Goal: Task Accomplishment & Management: Use online tool/utility

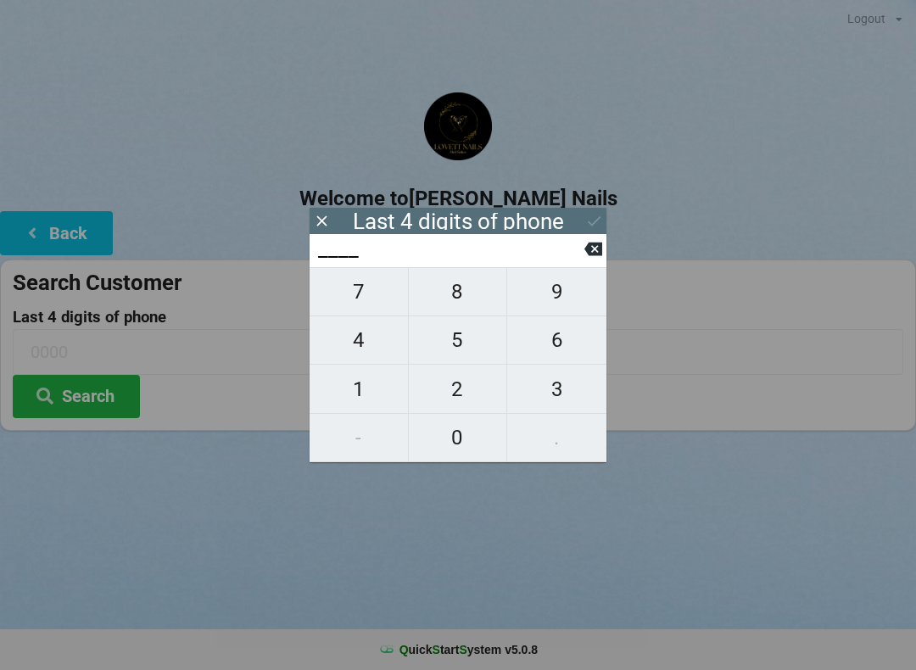
click at [564, 346] on span "6" at bounding box center [556, 340] width 99 height 36
type input "6___"
click at [460, 356] on span "5" at bounding box center [458, 340] width 98 height 36
type input "65__"
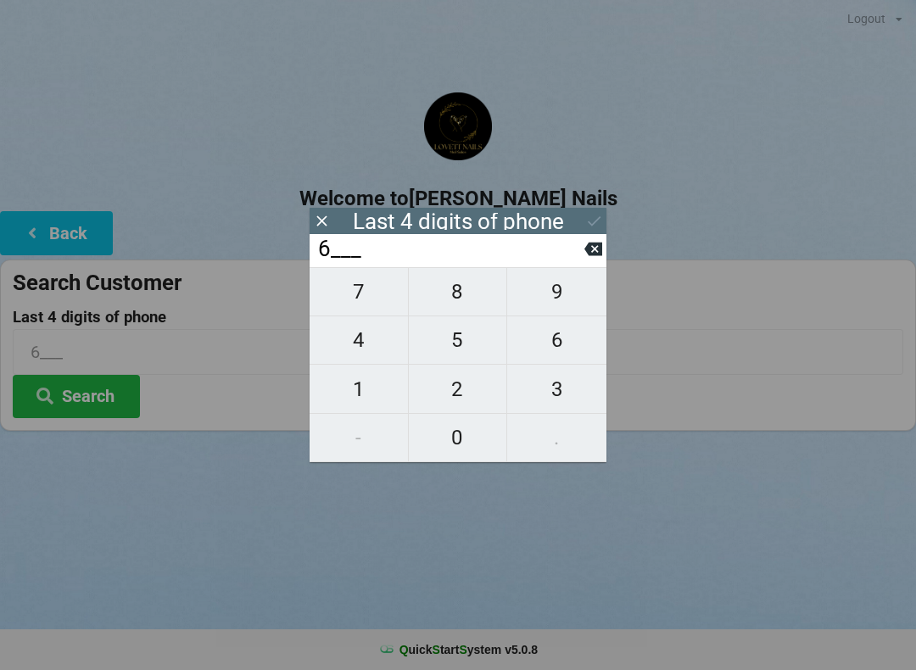
type input "65__"
click at [459, 447] on span "0" at bounding box center [458, 438] width 98 height 36
type input "650_"
click at [454, 445] on span "0" at bounding box center [458, 438] width 98 height 36
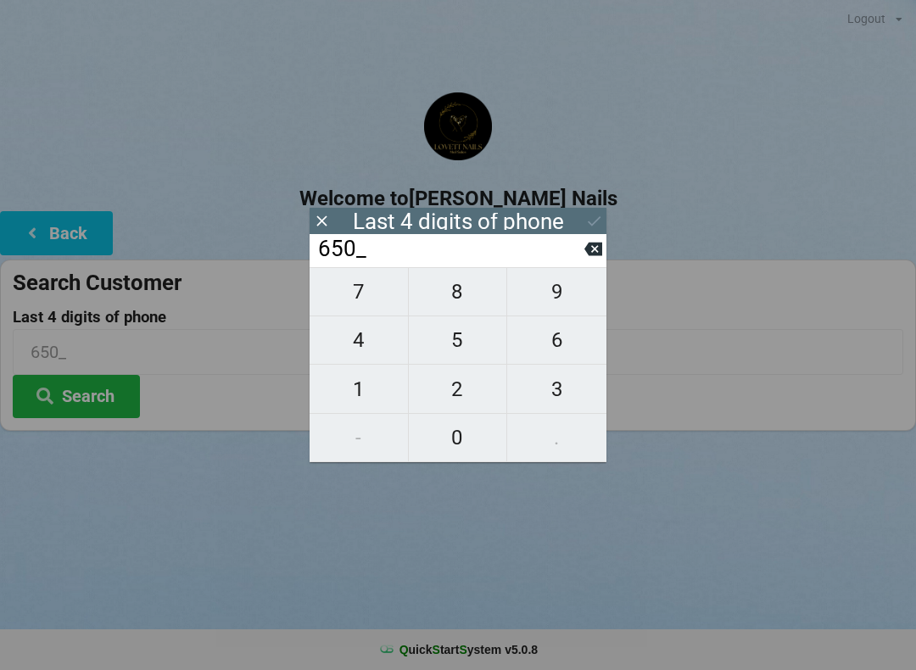
type input "6500"
click at [592, 221] on icon at bounding box center [594, 221] width 18 height 18
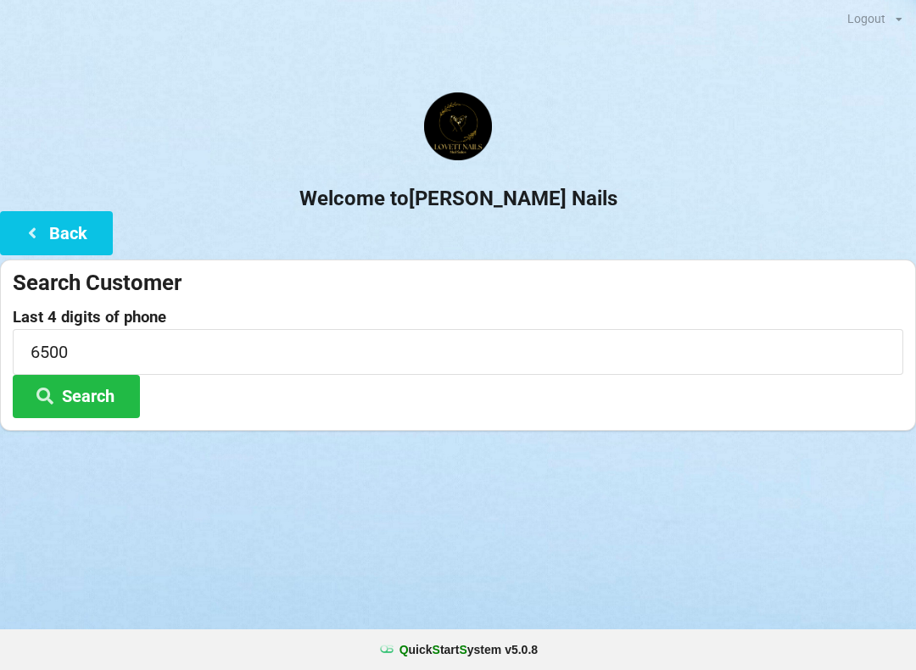
click at [571, 444] on div at bounding box center [458, 452] width 916 height 42
click at [581, 411] on div "Last 4 digits of phone 6500 Search" at bounding box center [458, 363] width 890 height 109
click at [519, 354] on input "6500" at bounding box center [458, 351] width 890 height 45
click at [604, 269] on div "Search Customer" at bounding box center [458, 283] width 890 height 28
click at [348, 353] on input "6500" at bounding box center [458, 351] width 890 height 45
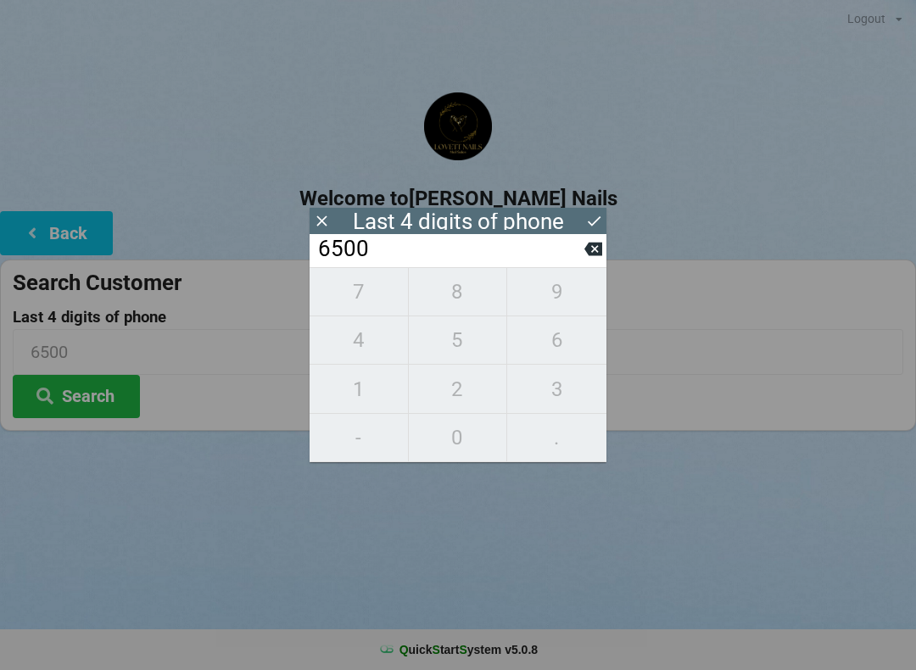
click at [596, 260] on button at bounding box center [593, 248] width 18 height 23
type input "650_"
click at [582, 263] on input "650_" at bounding box center [450, 249] width 268 height 27
click at [575, 263] on input "650_" at bounding box center [450, 249] width 268 height 27
click at [581, 277] on button "9" at bounding box center [556, 291] width 99 height 49
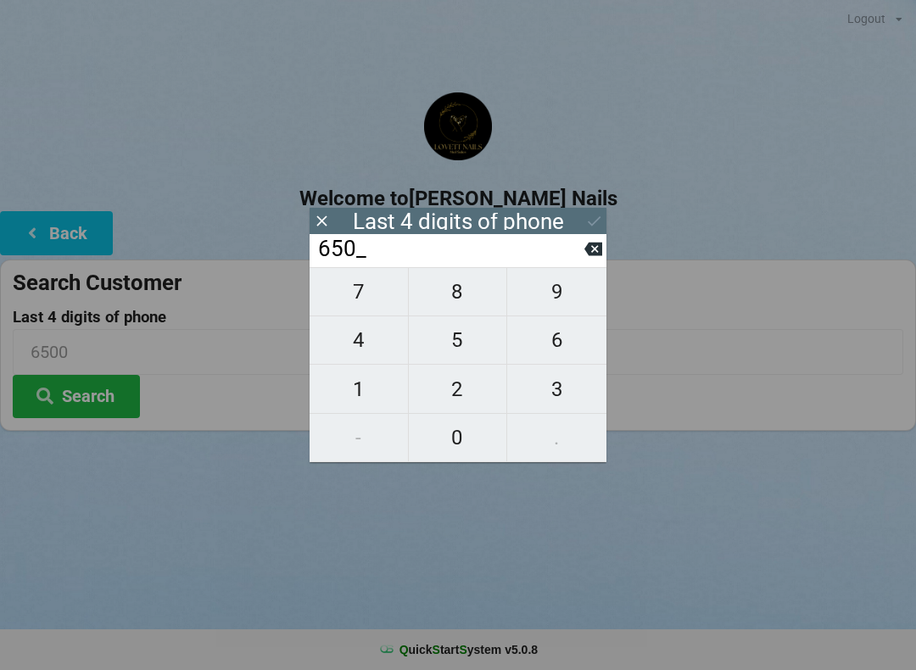
type input "6509"
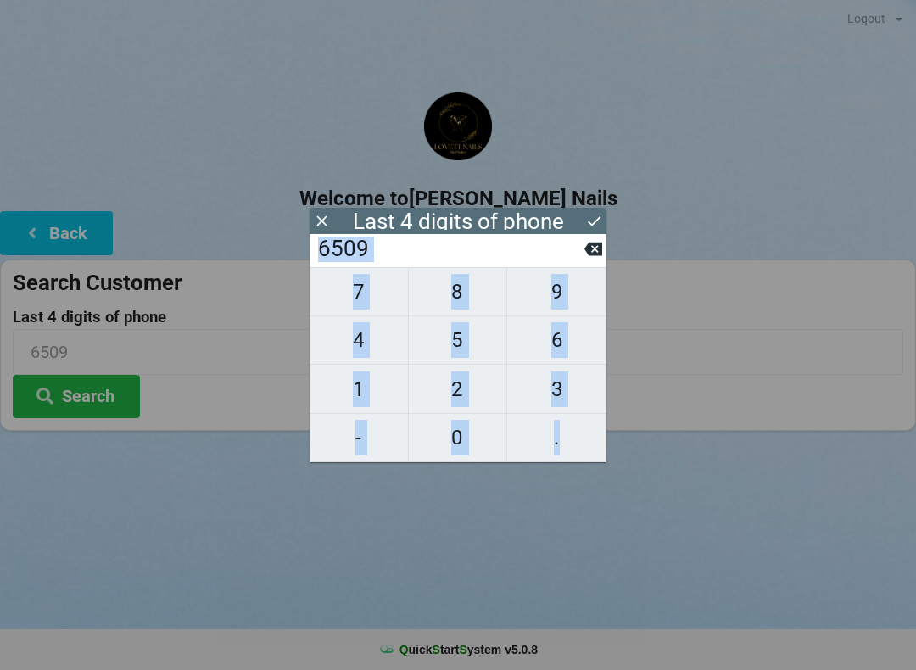
click at [585, 286] on div "7 8 9 4 5 6 1 2 3 - 0 ." at bounding box center [457, 364] width 297 height 195
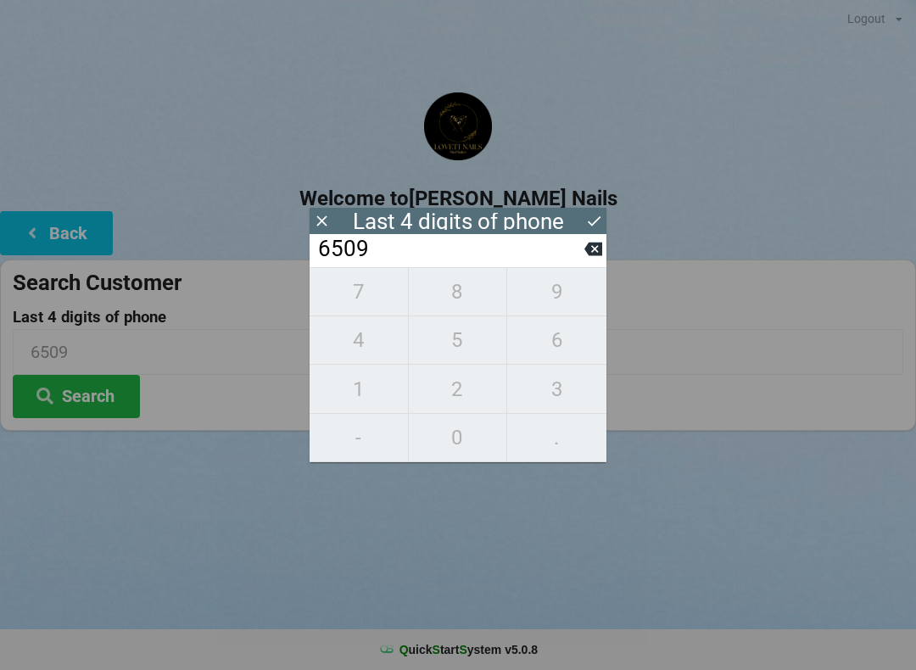
click at [595, 282] on div "7 8 9 4 5 6 1 2 3 - 0 ." at bounding box center [457, 364] width 297 height 195
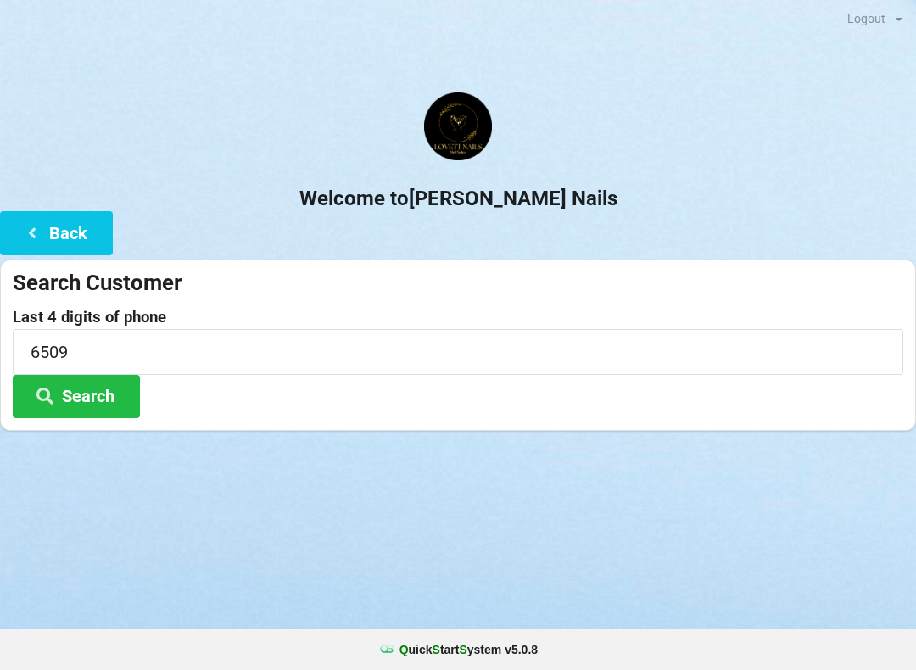
click at [610, 255] on div "Welcome to [PERSON_NAME] Nails Back Search Customer Last 4 digits of phone 6509…" at bounding box center [458, 261] width 916 height 338
click at [248, 347] on input "6509" at bounding box center [458, 351] width 890 height 45
click at [591, 254] on div "Welcome to [PERSON_NAME] Nails Back Search Customer Last 4 digits of phone 6509…" at bounding box center [458, 261] width 916 height 338
click at [337, 366] on input "6509" at bounding box center [458, 351] width 890 height 45
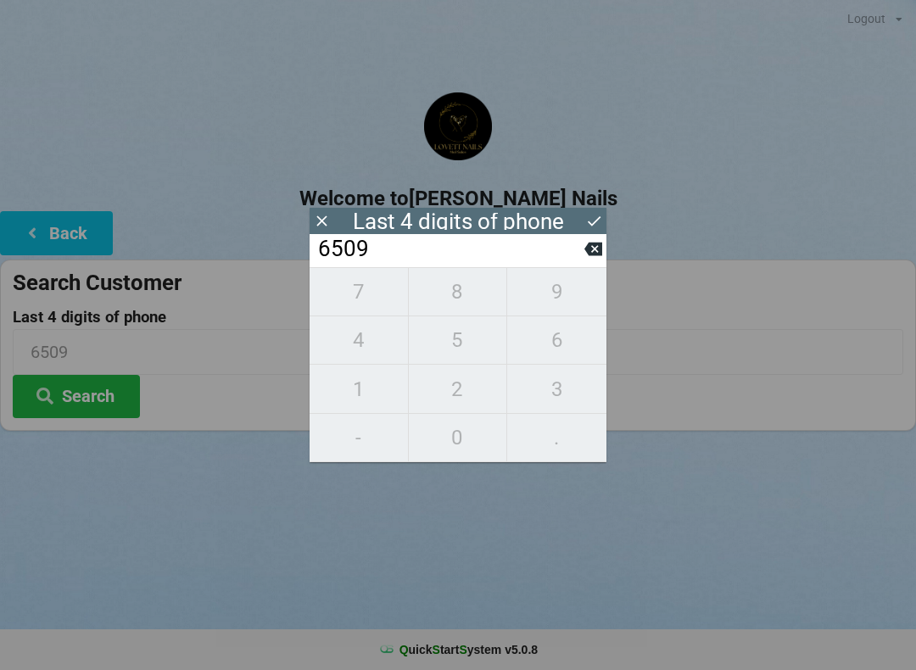
click at [597, 251] on icon at bounding box center [593, 249] width 18 height 14
click at [590, 256] on icon at bounding box center [593, 249] width 18 height 14
click at [584, 260] on button at bounding box center [593, 248] width 18 height 23
type input "6___"
click at [450, 357] on span "5" at bounding box center [458, 340] width 98 height 36
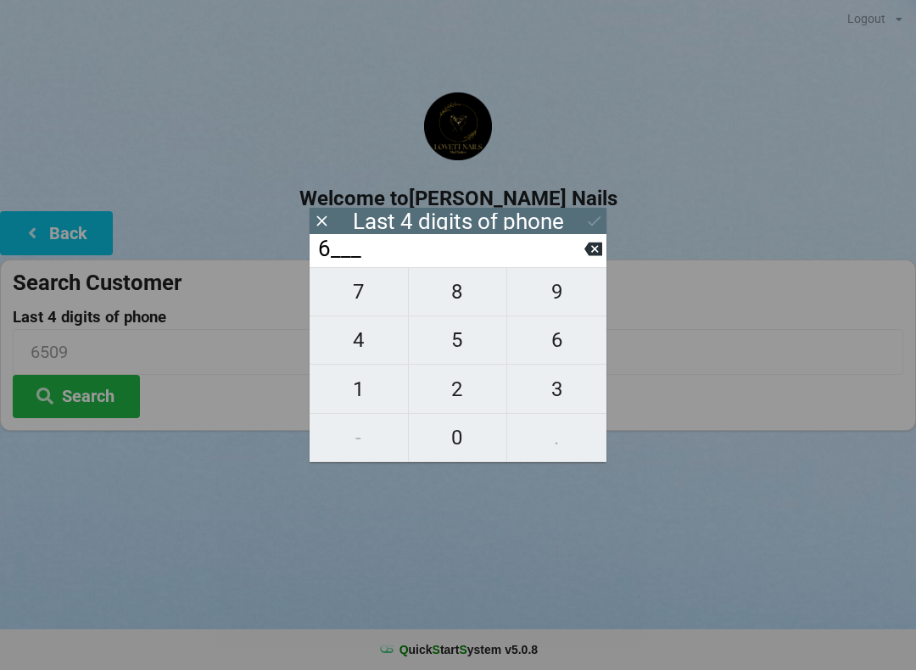
type input "65__"
click at [453, 455] on span "0" at bounding box center [458, 438] width 98 height 36
type input "650_"
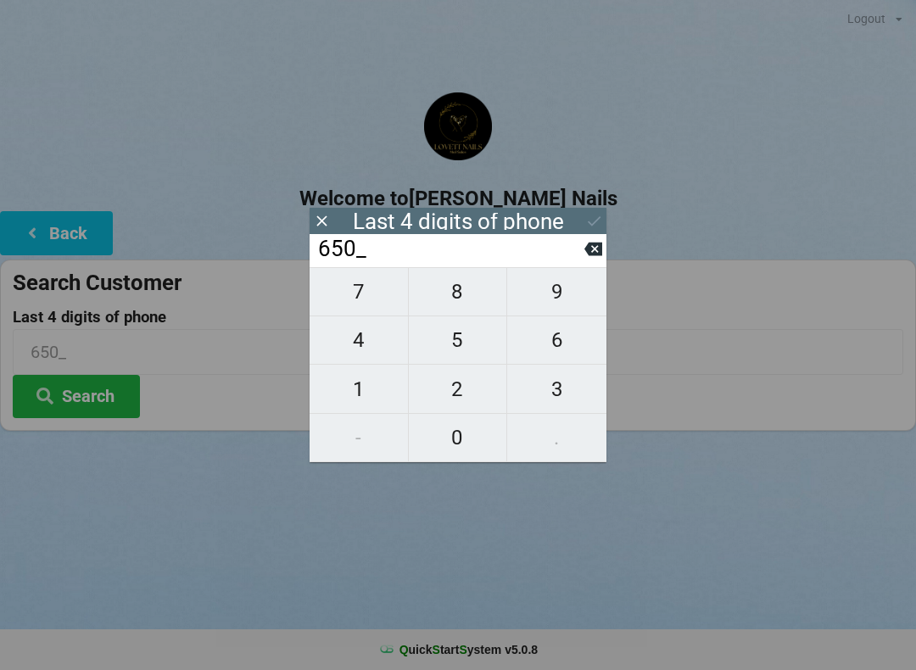
click at [448, 452] on span "0" at bounding box center [458, 438] width 98 height 36
type input "6500"
click at [444, 445] on div "7 8 9 4 5 6 1 2 3 - 0 ." at bounding box center [457, 364] width 297 height 195
click at [591, 231] on button at bounding box center [594, 220] width 18 height 23
